Goal: Task Accomplishment & Management: Use online tool/utility

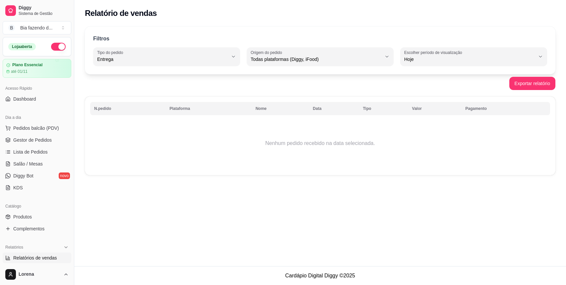
select select "DELIVERY"
select select "ALL"
select select "0"
click at [45, 129] on span "Pedidos balcão (PDV)" at bounding box center [36, 128] width 46 height 7
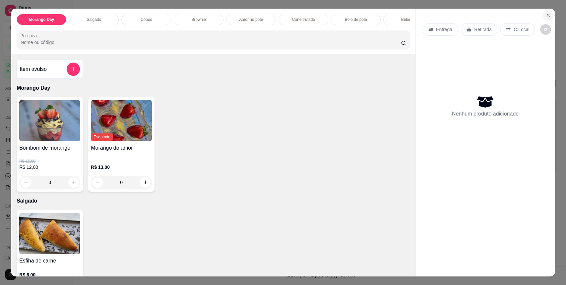
click at [542, 16] on button "Close" at bounding box center [547, 15] width 11 height 11
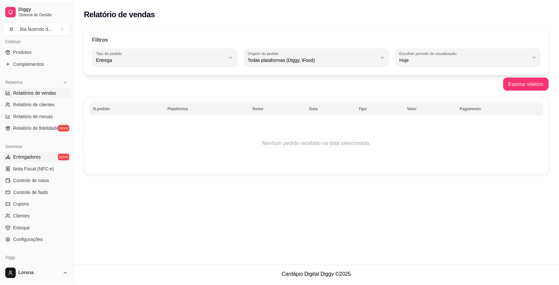
scroll to position [177, 0]
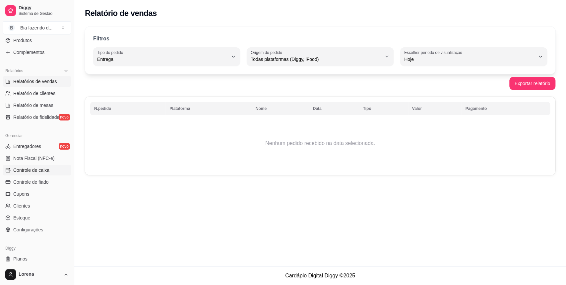
click at [30, 173] on span "Controle de caixa" at bounding box center [31, 170] width 36 height 7
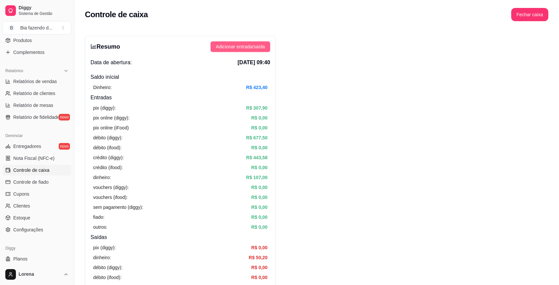
click at [263, 48] on span "Adicionar entrada/saída" at bounding box center [240, 46] width 49 height 7
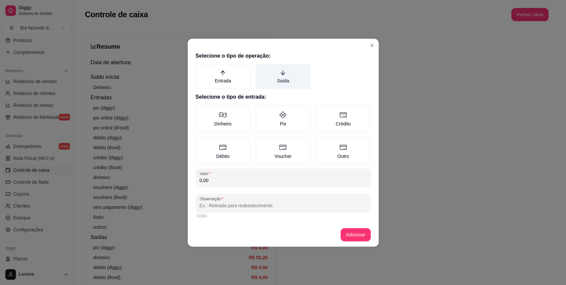
click at [273, 76] on label "Saída" at bounding box center [282, 76] width 55 height 25
click at [260, 69] on button "Saída" at bounding box center [257, 66] width 5 height 5
click at [262, 180] on input "0,00" at bounding box center [282, 180] width 167 height 7
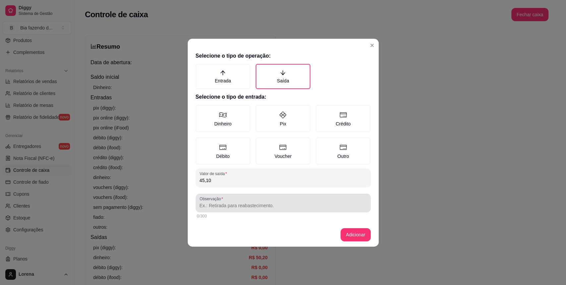
type input "45,10"
click at [213, 199] on label "Observação" at bounding box center [212, 199] width 26 height 6
click at [213, 202] on input "Observação" at bounding box center [282, 205] width 167 height 7
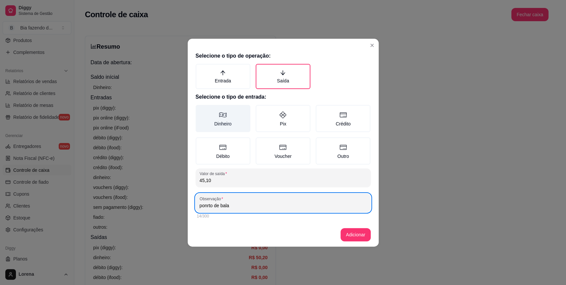
type input "ponrto de bala"
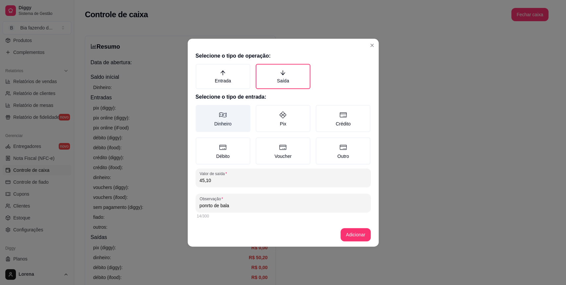
click at [218, 127] on label "Dinheiro" at bounding box center [222, 118] width 55 height 27
click at [200, 110] on button "Dinheiro" at bounding box center [197, 107] width 5 height 5
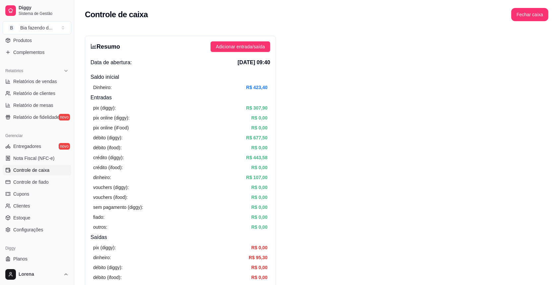
click at [0, 85] on div "Relatórios Relatórios de vendas Relatório de clientes Relatório de mesas Relató…" at bounding box center [37, 94] width 74 height 62
